Goal: Task Accomplishment & Management: Use online tool/utility

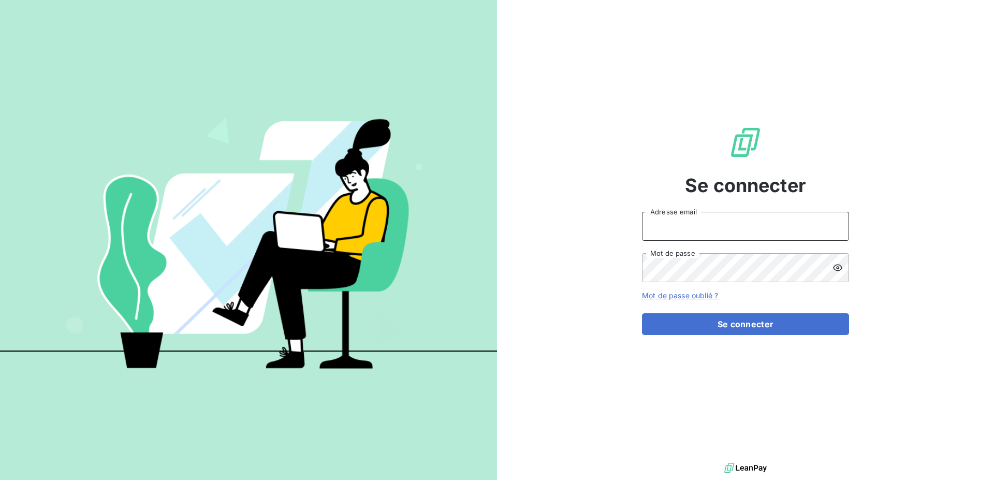
click at [722, 230] on input "Adresse email" at bounding box center [745, 226] width 207 height 29
click at [726, 225] on input "Adresse email" at bounding box center [745, 226] width 207 height 29
click at [704, 233] on input "Adresse email" at bounding box center [745, 226] width 207 height 29
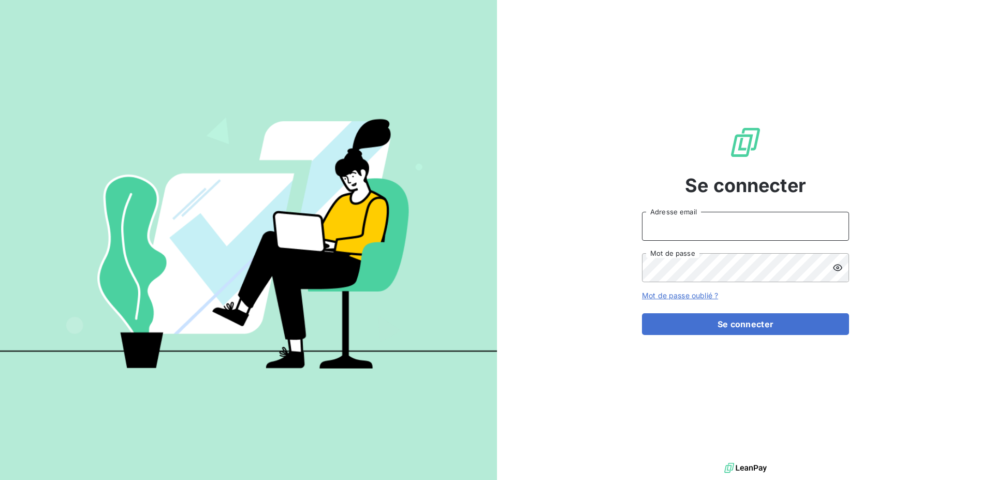
click at [690, 223] on input "Adresse email" at bounding box center [745, 226] width 207 height 29
click at [675, 220] on input "Adresse email" at bounding box center [745, 226] width 207 height 29
type input "christelle.plompen@leuze.com"
click at [844, 271] on div at bounding box center [840, 267] width 17 height 29
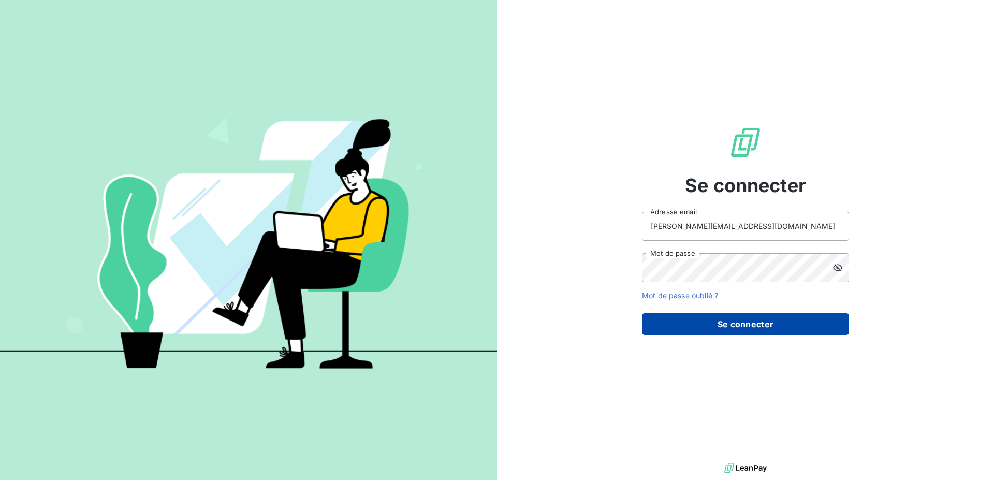
click at [737, 330] on button "Se connecter" at bounding box center [745, 324] width 207 height 22
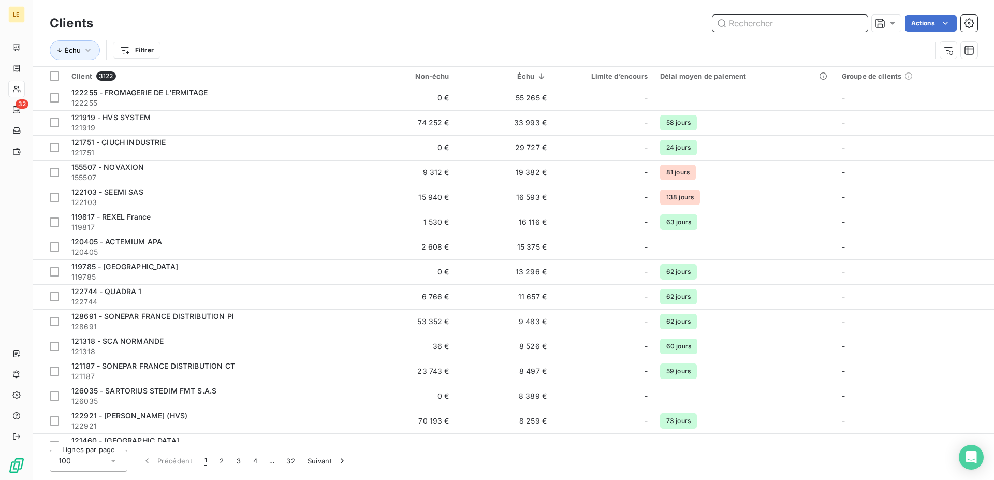
click at [788, 25] on input "text" at bounding box center [789, 23] width 155 height 17
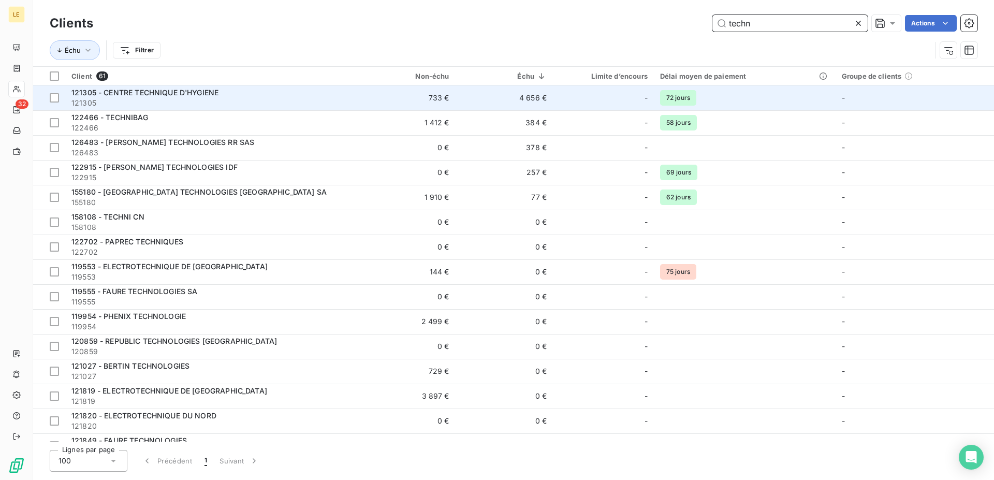
type input "techn"
click at [300, 93] on div "121305 - CENTRE TECHNIQUE D'HYGIENE" at bounding box center [211, 92] width 280 height 10
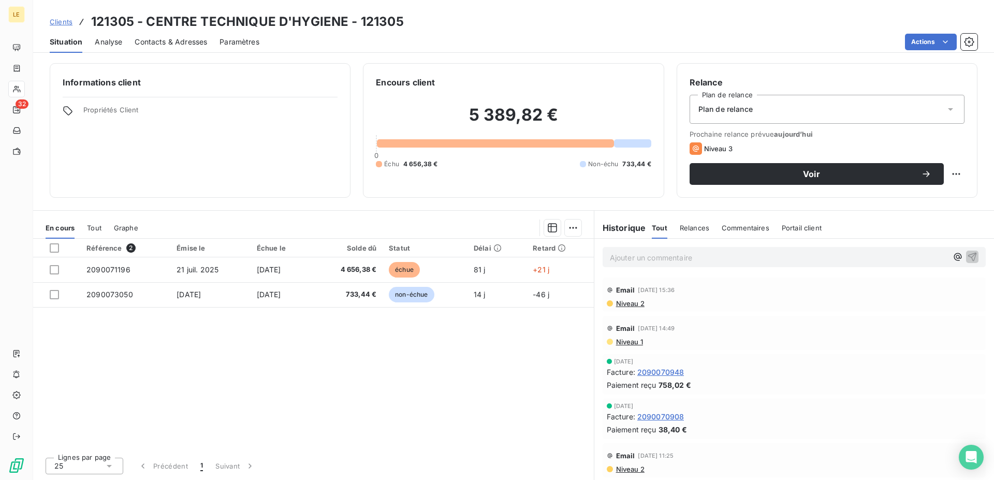
click at [60, 24] on span "Clients" at bounding box center [61, 22] width 23 height 8
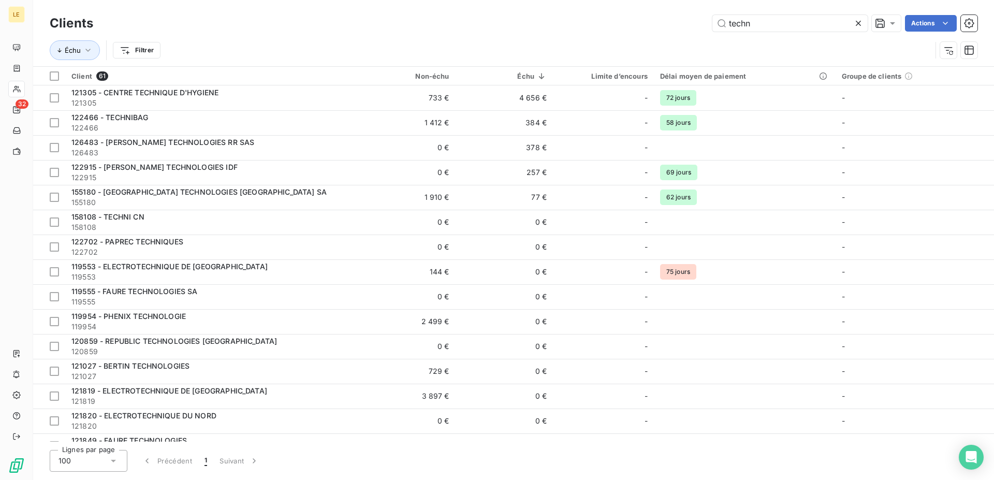
drag, startPoint x: 798, startPoint y: 28, endPoint x: 584, endPoint y: 26, distance: 214.3
click at [712, 21] on input "techn" at bounding box center [789, 23] width 155 height 17
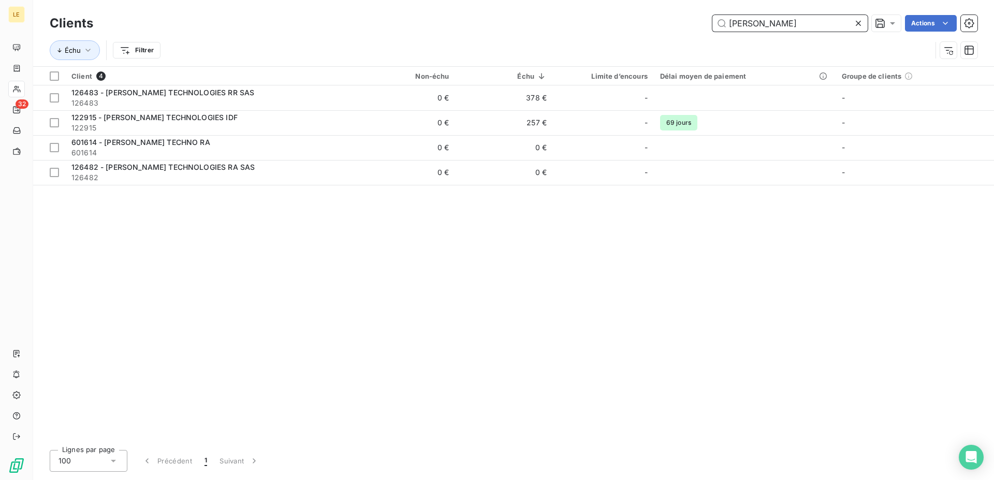
drag, startPoint x: 744, startPoint y: 18, endPoint x: 489, endPoint y: 9, distance: 255.8
click at [712, 17] on input "fehr" at bounding box center [789, 23] width 155 height 17
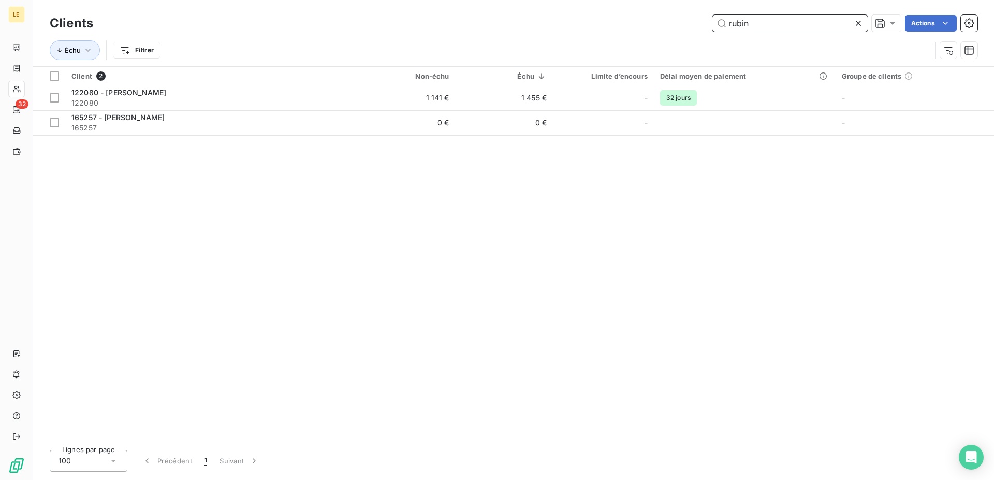
drag, startPoint x: 786, startPoint y: 31, endPoint x: 649, endPoint y: 24, distance: 136.8
click at [712, 24] on input "rubin" at bounding box center [789, 23] width 155 height 17
click at [770, 26] on input "axode" at bounding box center [789, 23] width 155 height 17
click at [756, 25] on input "axode" at bounding box center [789, 23] width 155 height 17
drag, startPoint x: 726, startPoint y: 23, endPoint x: 706, endPoint y: 21, distance: 19.8
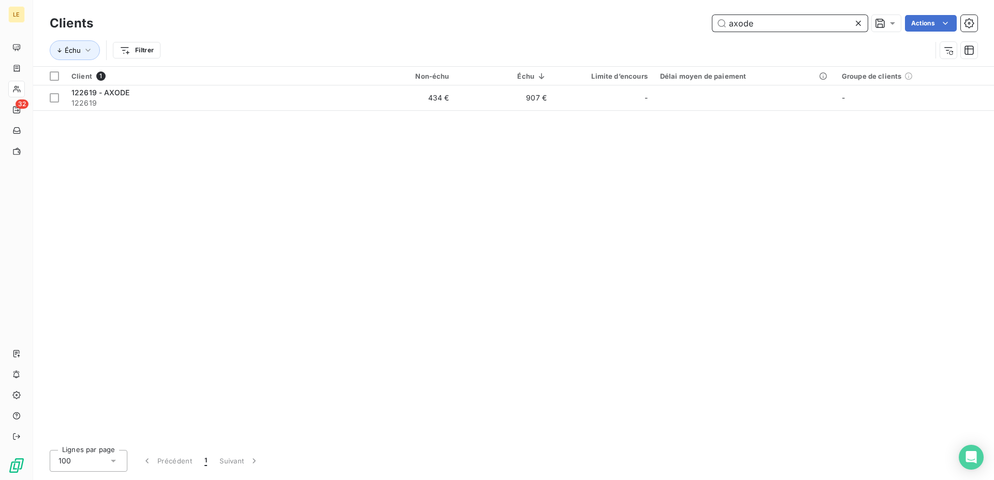
click at [712, 24] on input "axode" at bounding box center [789, 23] width 155 height 17
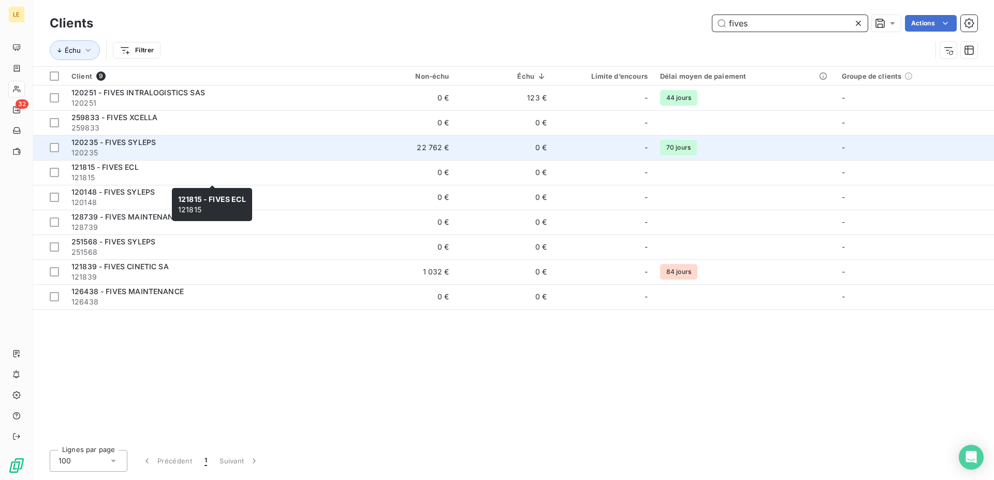
type input "fives"
click at [162, 147] on div "120235 - FIVES SYLEPS" at bounding box center [211, 142] width 280 height 10
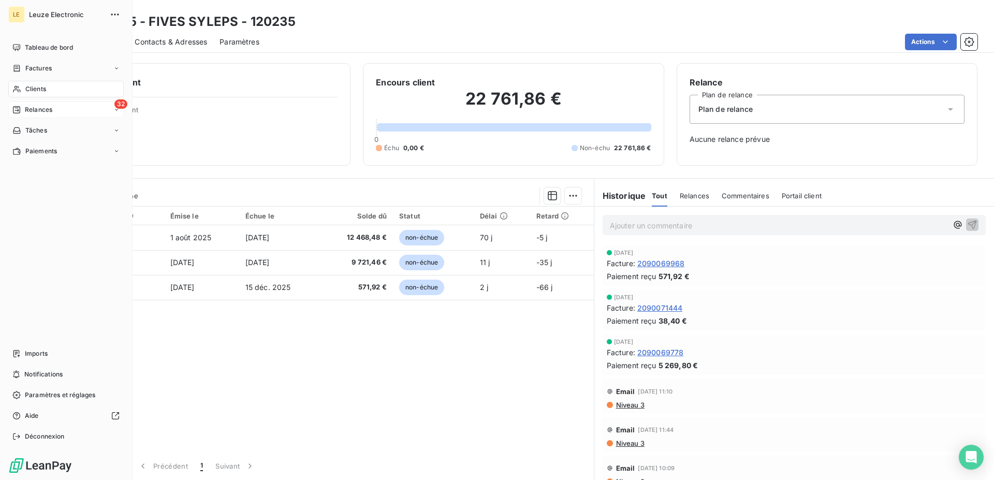
click at [26, 111] on span "Relances" at bounding box center [38, 109] width 27 height 9
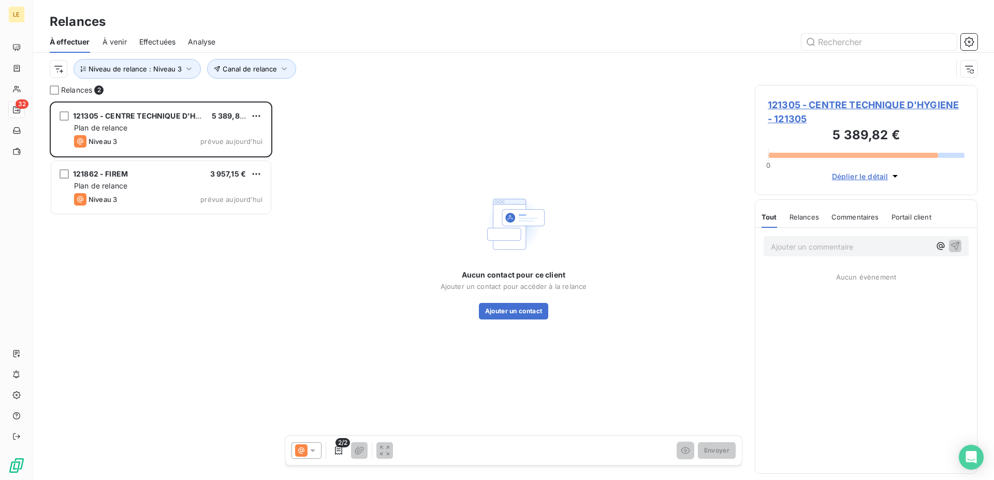
scroll to position [370, 214]
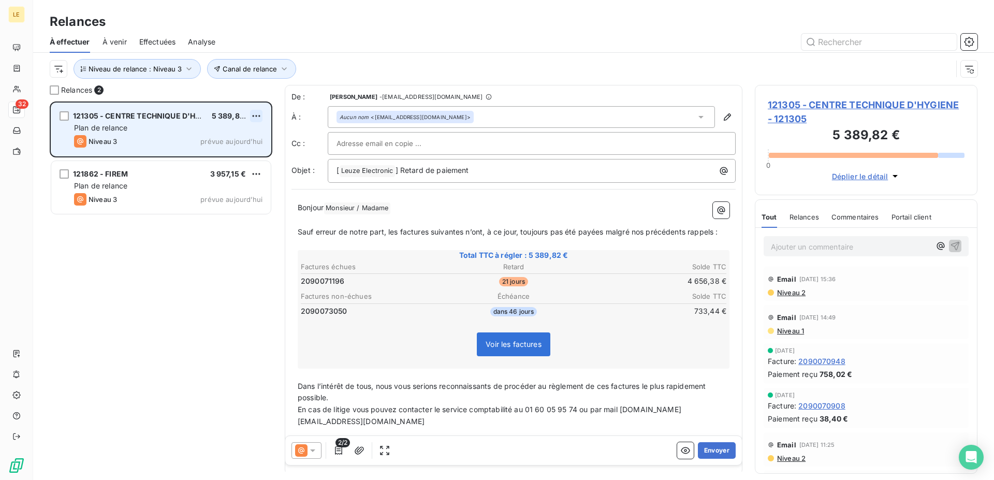
click at [258, 113] on html "LE 32 Relances À effectuer À venir Effectuées Analyse Canal de relance Niveau d…" at bounding box center [497, 240] width 994 height 480
click at [231, 157] on div "Passer cette action" at bounding box center [211, 155] width 93 height 17
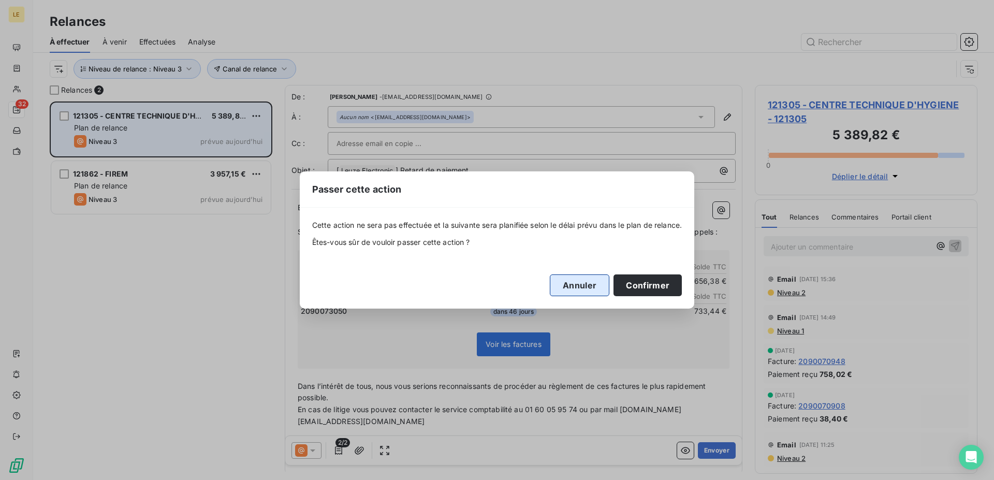
click at [598, 291] on button "Annuler" at bounding box center [580, 285] width 60 height 22
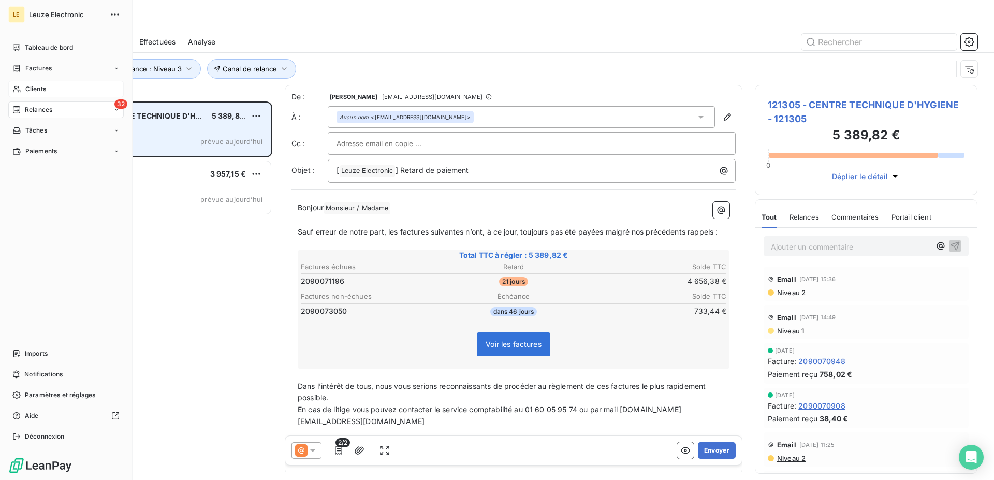
click at [32, 89] on span "Clients" at bounding box center [35, 88] width 21 height 9
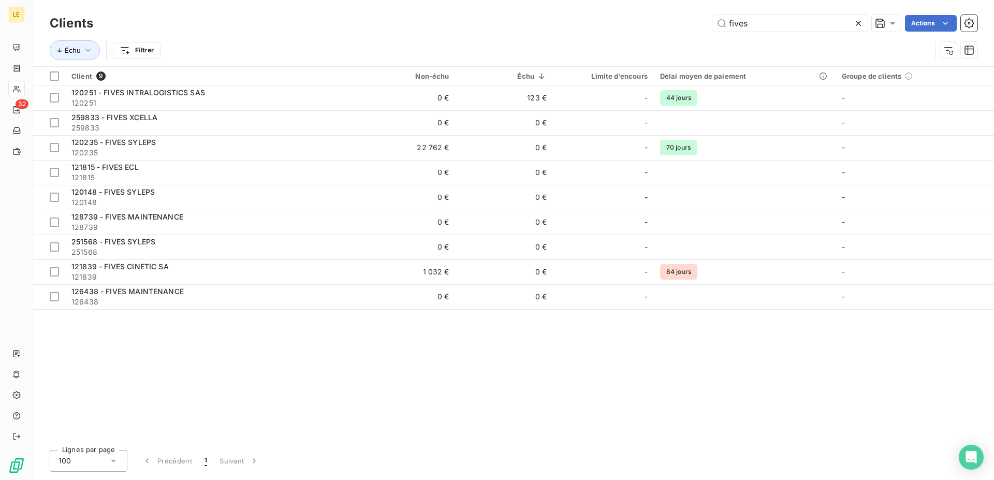
drag, startPoint x: 796, startPoint y: 21, endPoint x: 556, endPoint y: 24, distance: 240.2
click at [712, 27] on input "fives" at bounding box center [789, 23] width 155 height 17
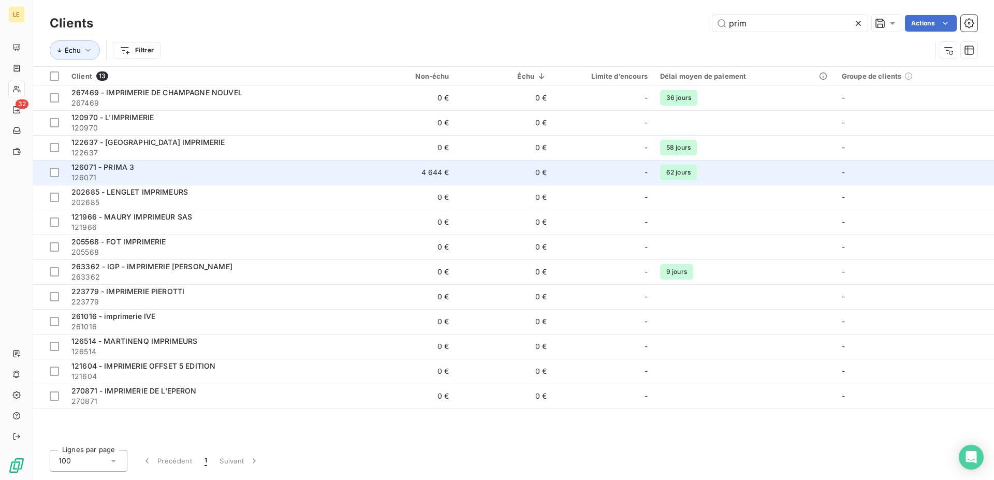
type input "prim"
click at [148, 172] on span "126071" at bounding box center [211, 177] width 280 height 10
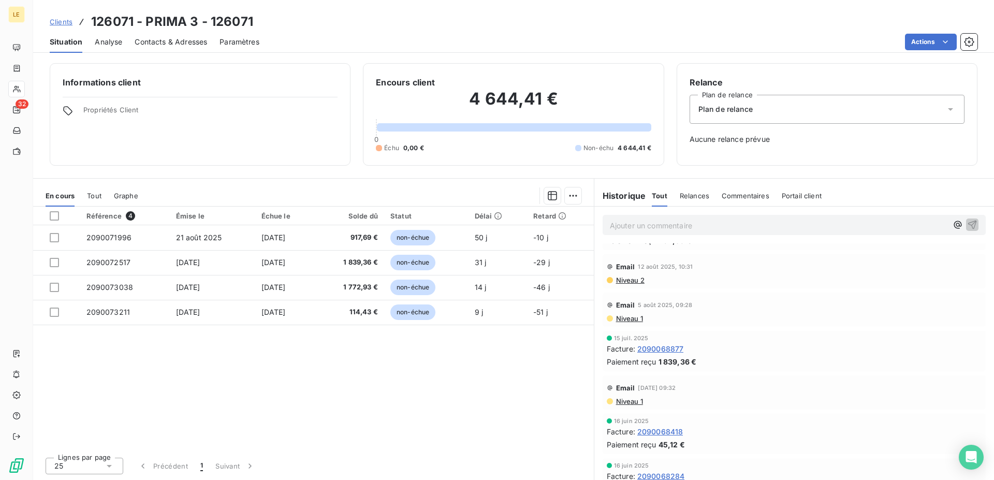
scroll to position [264, 0]
click at [249, 350] on div "Référence 4 Émise le Échue le Solde dû Statut Délai Retard 2090071996 21 août 2…" at bounding box center [313, 327] width 560 height 242
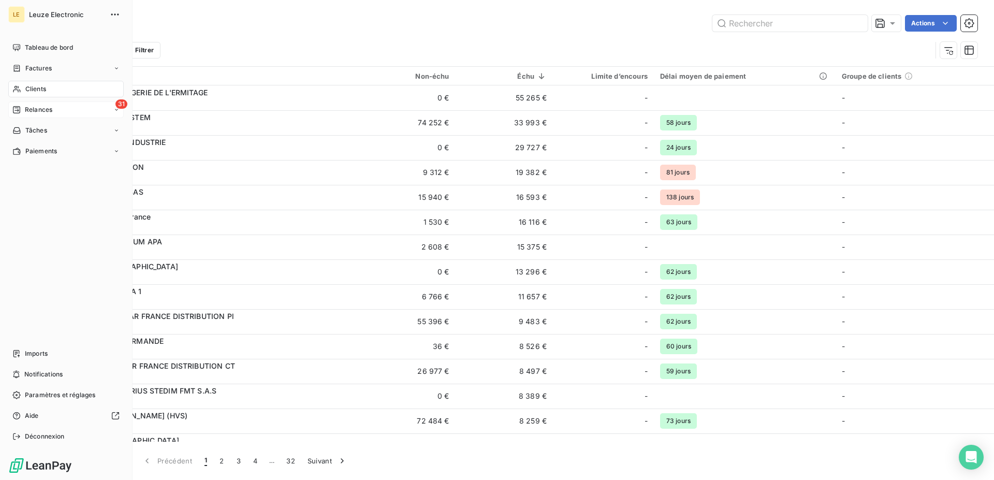
click at [28, 107] on span "Relances" at bounding box center [38, 109] width 27 height 9
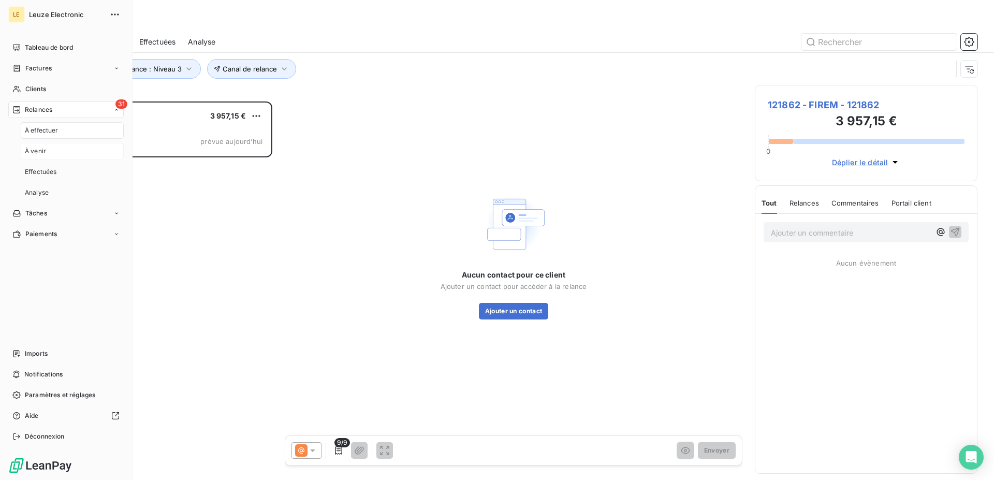
scroll to position [370, 214]
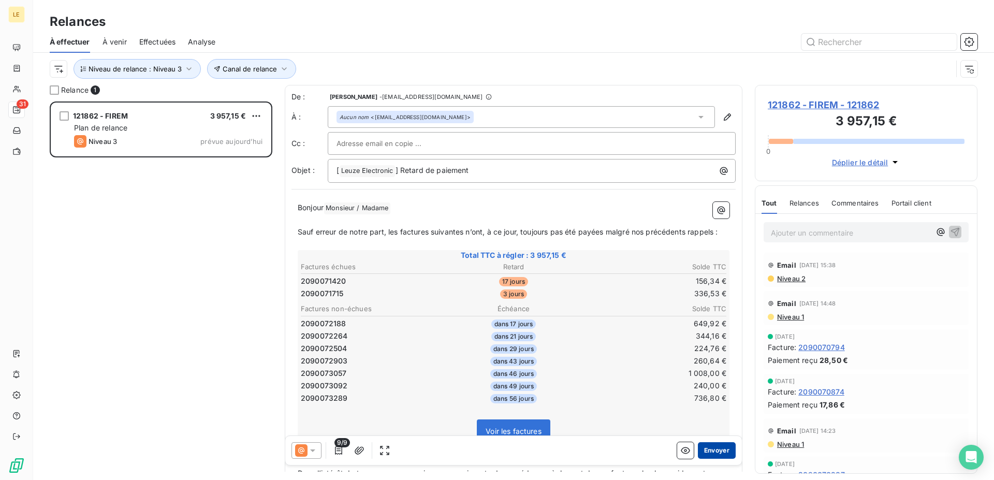
click at [702, 454] on button "Envoyer" at bounding box center [717, 450] width 38 height 17
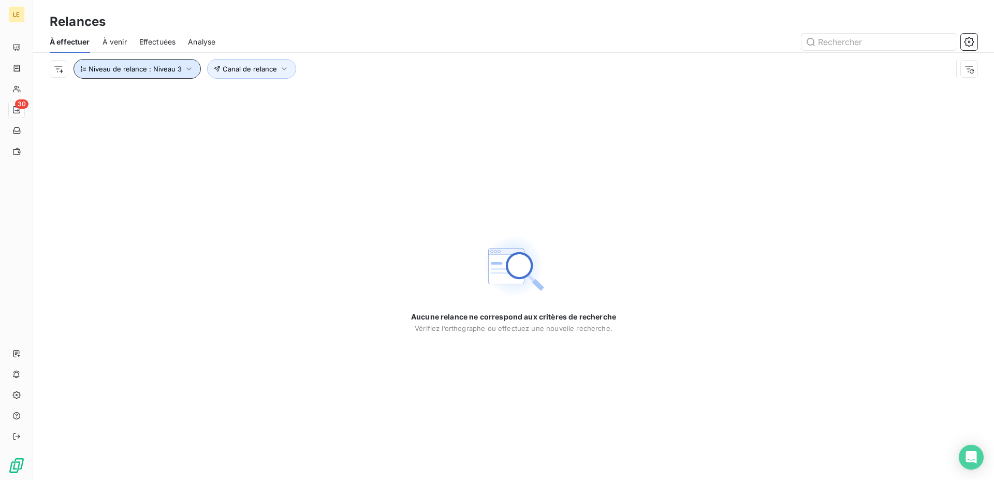
click at [165, 75] on button "Niveau de relance : Niveau 3" at bounding box center [136, 69] width 127 height 20
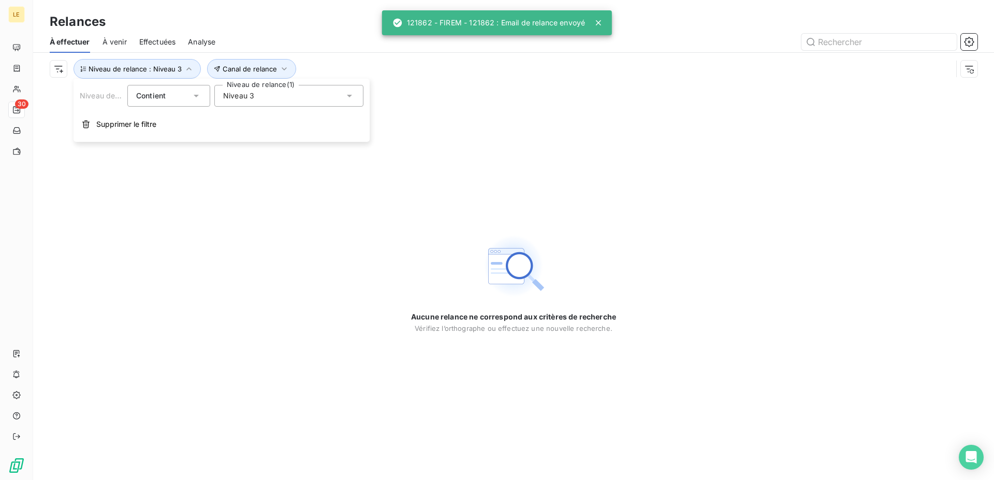
click at [244, 102] on div "Niveau 3" at bounding box center [288, 96] width 149 height 22
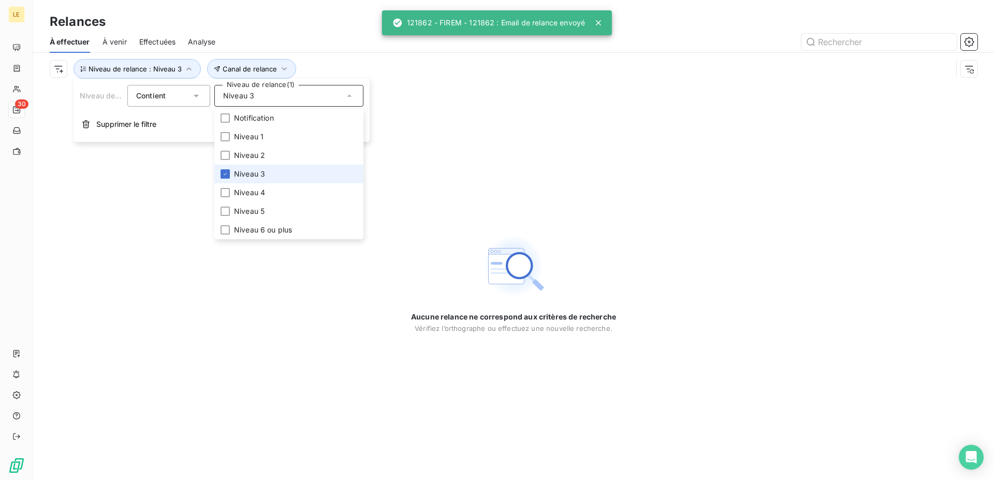
click at [241, 178] on span "Niveau 3" at bounding box center [249, 174] width 31 height 10
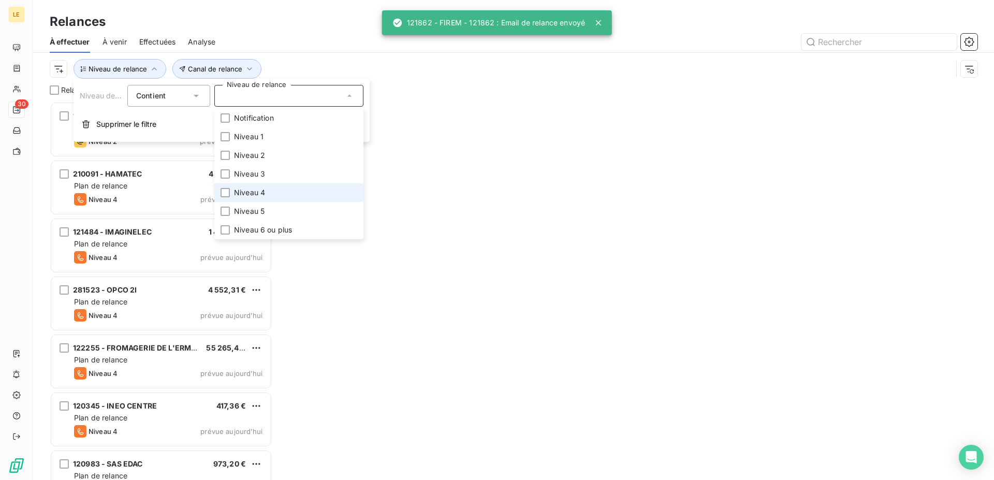
click at [234, 195] on span "Niveau 4" at bounding box center [249, 192] width 31 height 10
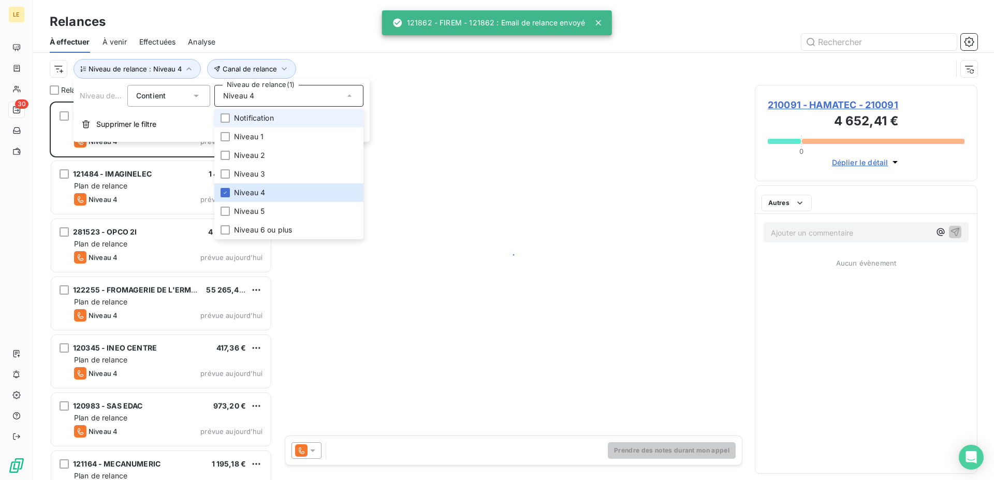
scroll to position [370, 214]
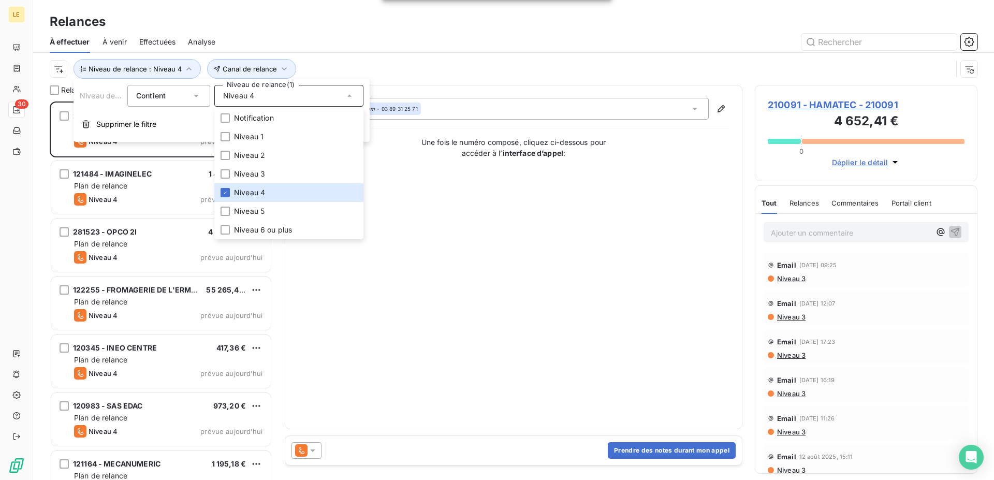
click at [432, 74] on div "Canal de relance Niveau de relance : Niveau 4" at bounding box center [501, 69] width 902 height 20
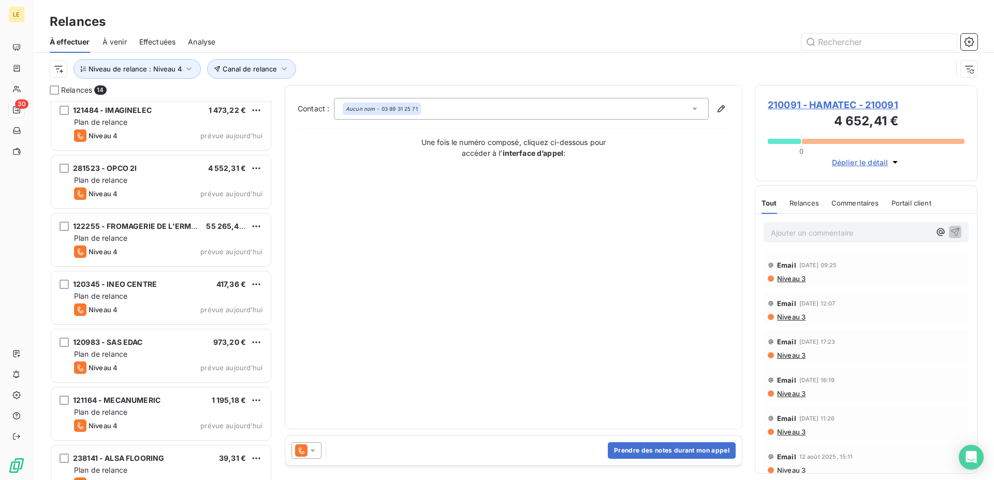
scroll to position [0, 0]
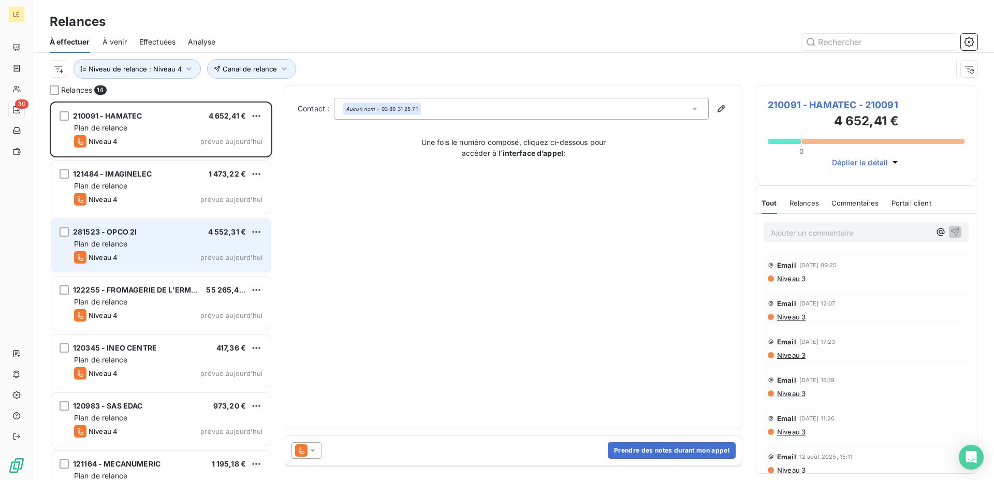
click at [146, 244] on div "Plan de relance" at bounding box center [168, 244] width 188 height 10
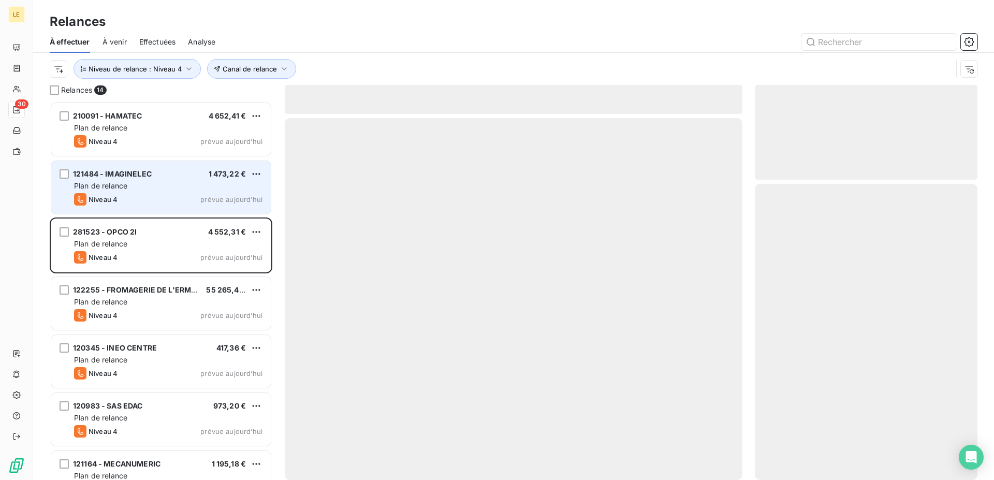
click at [167, 198] on div "Niveau 4 prévue aujourd’hui" at bounding box center [168, 199] width 188 height 12
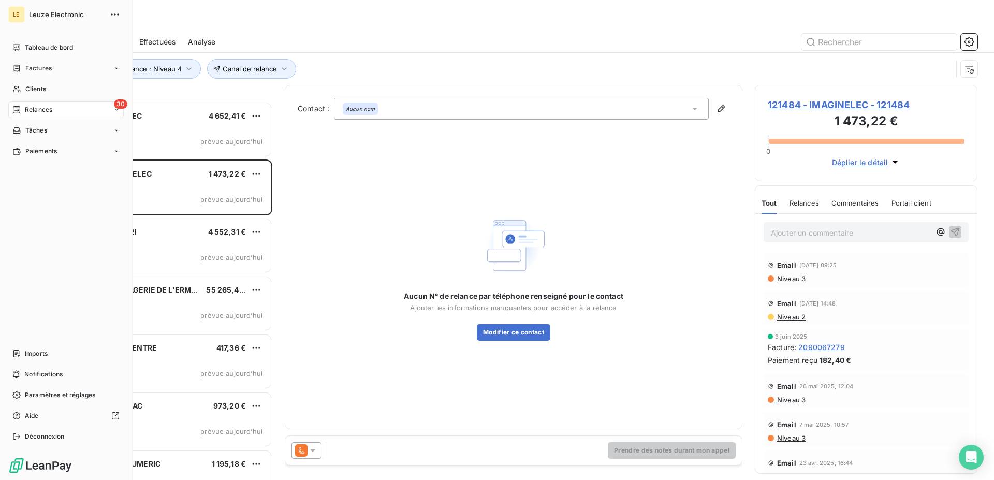
click at [44, 110] on span "Relances" at bounding box center [38, 109] width 27 height 9
